Goal: Check status: Check status

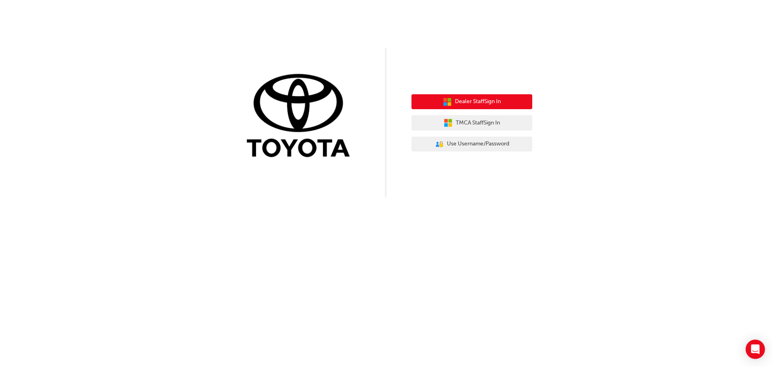
click at [466, 102] on span "Dealer Staff Sign In" at bounding box center [478, 101] width 46 height 9
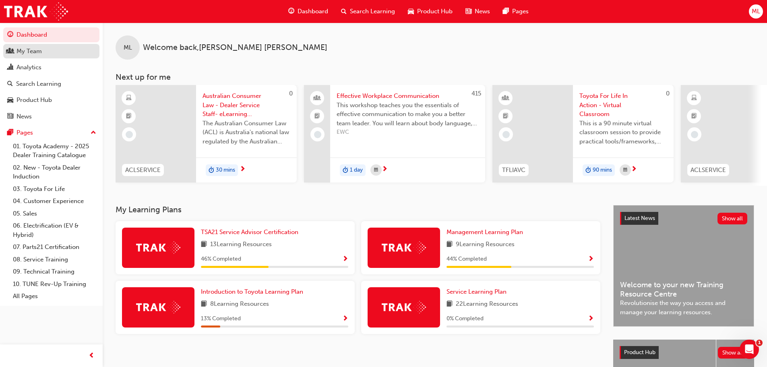
click at [51, 52] on div "My Team" at bounding box center [51, 51] width 88 height 10
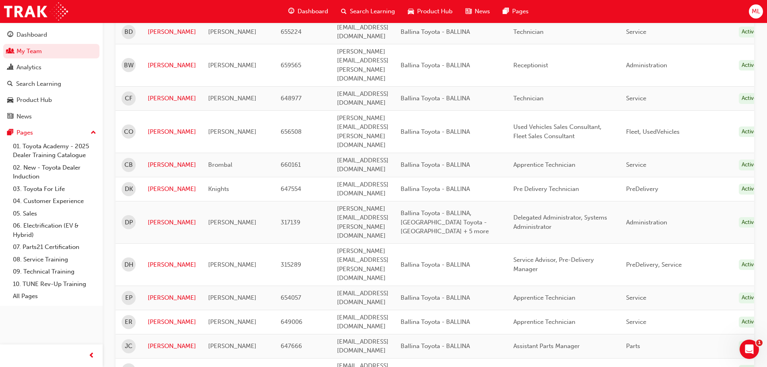
scroll to position [282, 0]
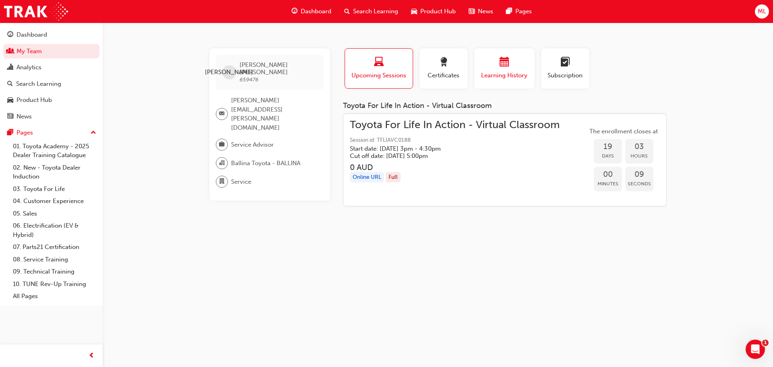
click at [521, 70] on div "Learning History" at bounding box center [505, 68] width 48 height 23
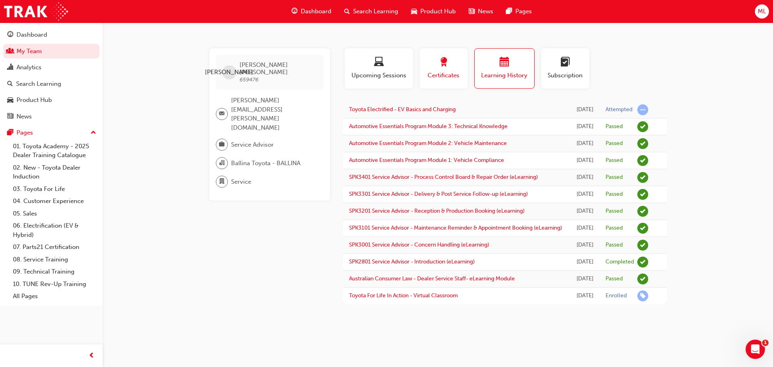
click at [451, 66] on div "button" at bounding box center [444, 63] width 36 height 12
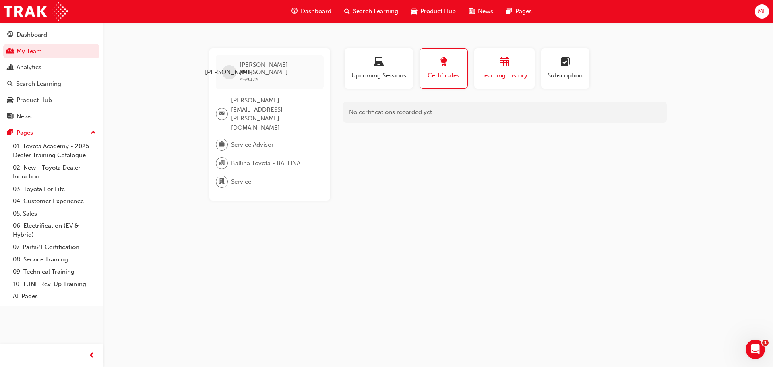
click at [489, 66] on div "button" at bounding box center [505, 63] width 48 height 12
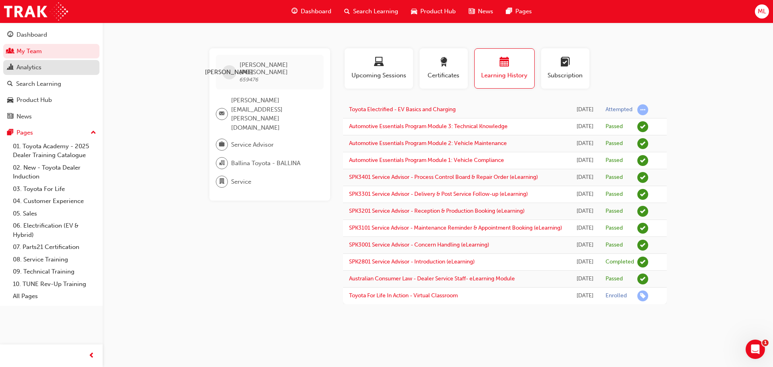
click at [41, 67] on div "Analytics" at bounding box center [29, 67] width 25 height 9
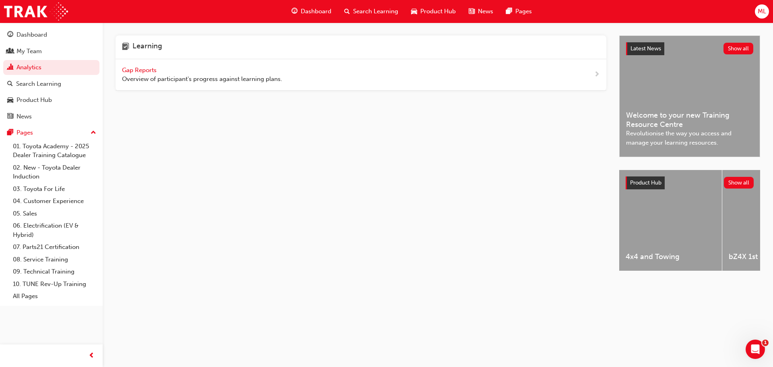
click at [140, 69] on span "Gap Reports" at bounding box center [140, 69] width 36 height 7
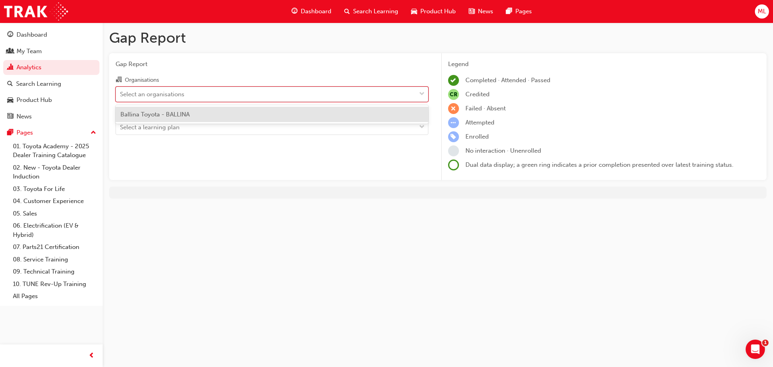
click at [197, 94] on div "Select an organisations" at bounding box center [266, 94] width 300 height 14
click at [121, 94] on input "Organisations option Ballina Toyota - BALLINA focused, 1 of 1. 1 result availab…" at bounding box center [120, 93] width 1 height 7
click at [198, 116] on div "Ballina Toyota - BALLINA" at bounding box center [272, 115] width 313 height 16
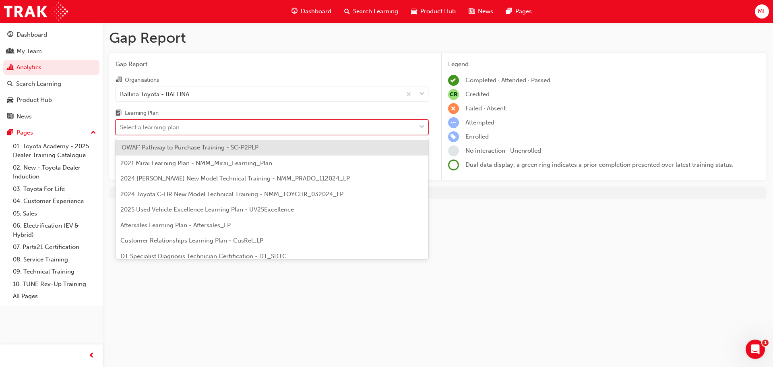
click at [199, 129] on div "Select a learning plan" at bounding box center [266, 127] width 300 height 14
click at [121, 129] on input "Learning Plan option 'OWAF' Pathway to Purchase Training - SC-P2PLP focused, 1 …" at bounding box center [120, 127] width 1 height 7
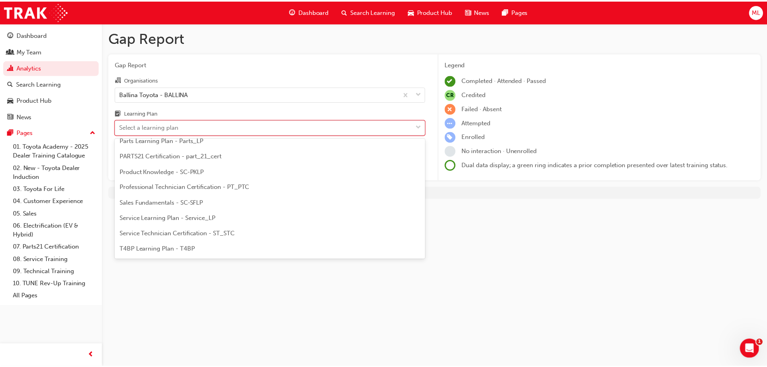
scroll to position [242, 0]
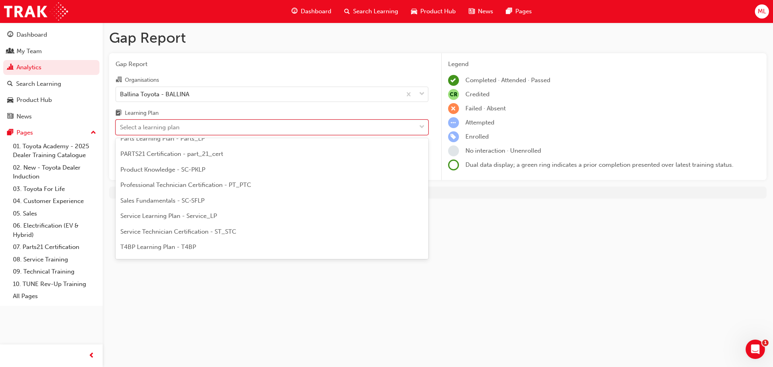
click at [209, 216] on span "Service Learning Plan - Service_LP" at bounding box center [168, 215] width 97 height 7
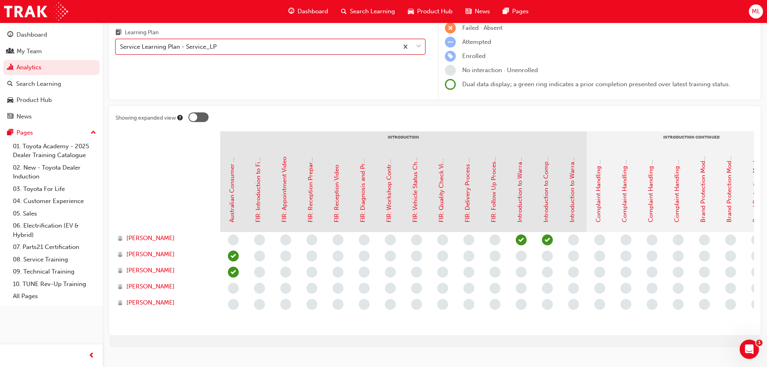
scroll to position [40, 0]
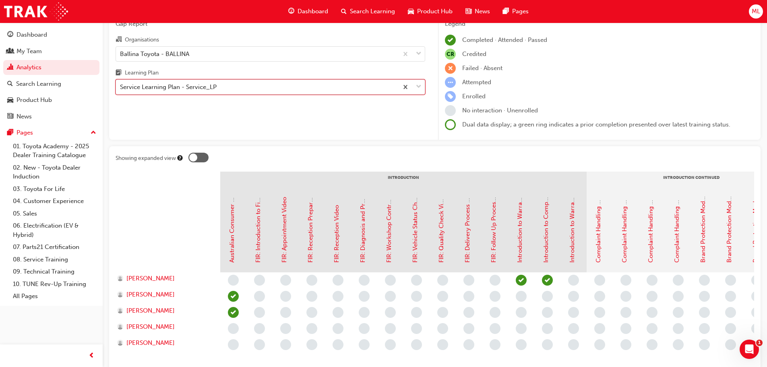
click at [272, 85] on div "Service Learning Plan - Service_LP" at bounding box center [257, 87] width 282 height 14
click at [121, 85] on input "Learning Plan option Service Learning Plan - Service_LP, selected. 0 results av…" at bounding box center [120, 86] width 1 height 7
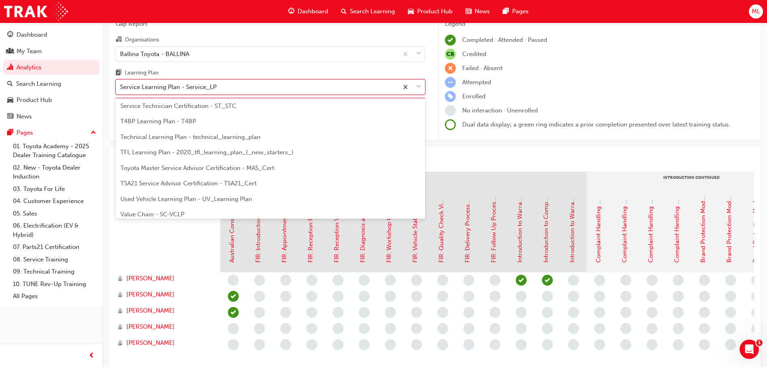
scroll to position [348, 0]
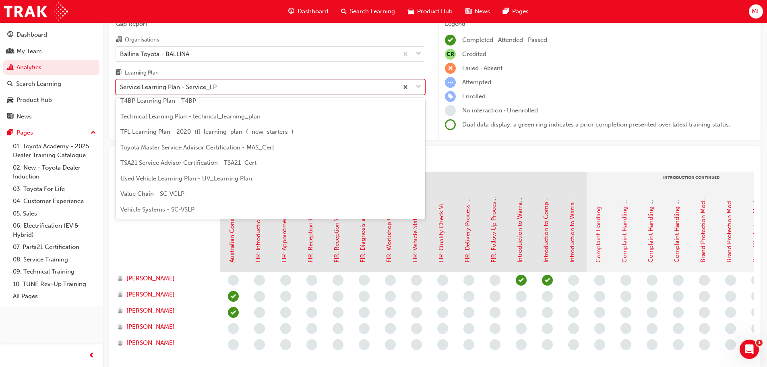
click at [256, 162] on span "TSA21 Service Advisor Certification - TSA21_Cert" at bounding box center [188, 162] width 136 height 7
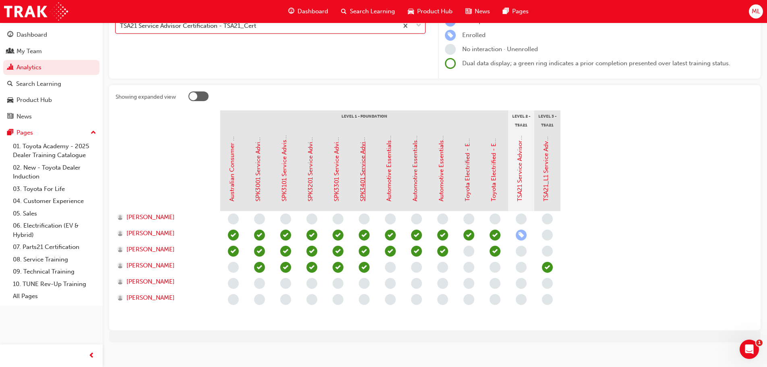
scroll to position [110, 0]
